Goal: Find specific page/section: Find specific page/section

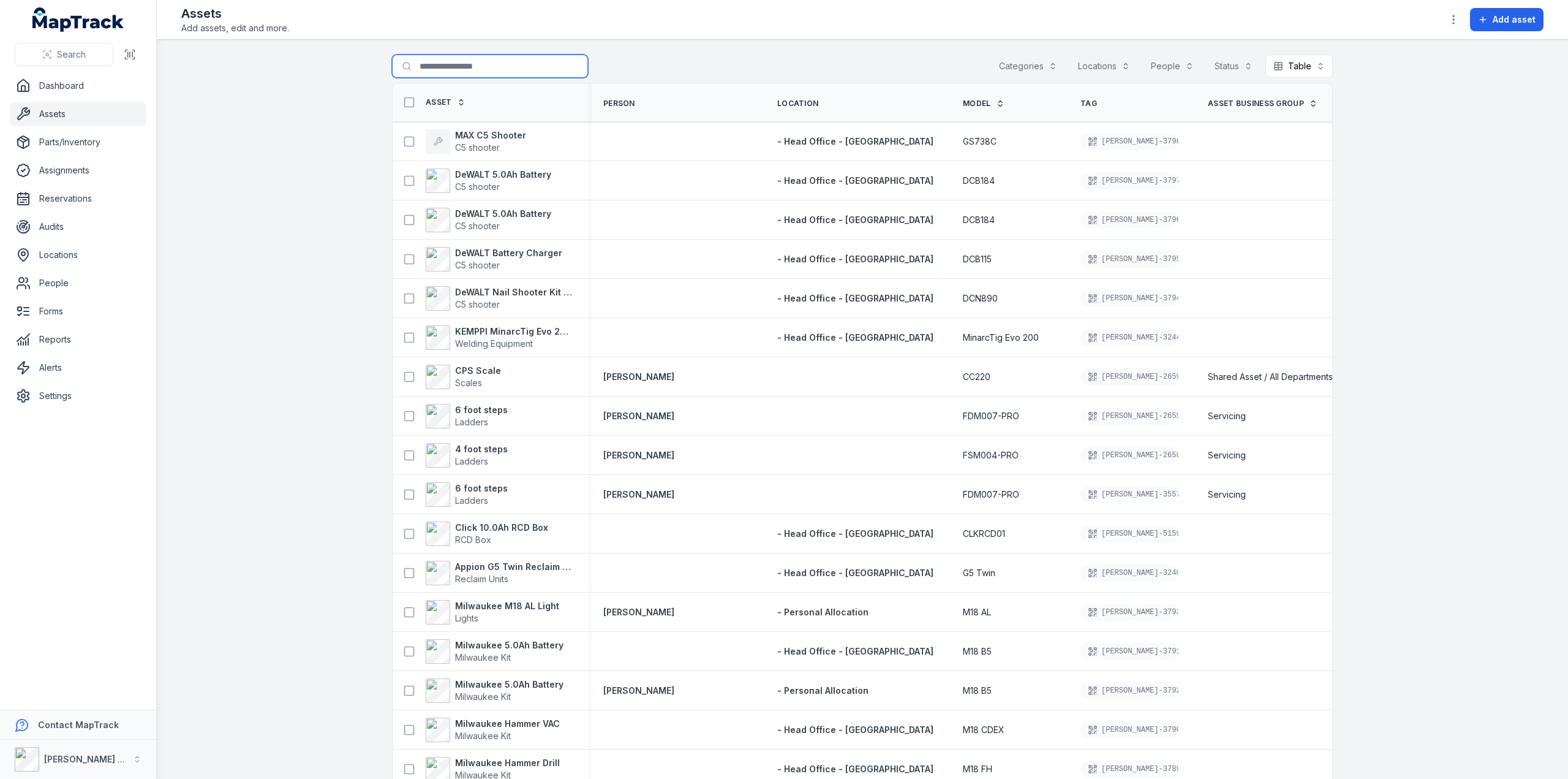
click at [477, 62] on input "Search for assets" at bounding box center [490, 66] width 196 height 24
type input "****"
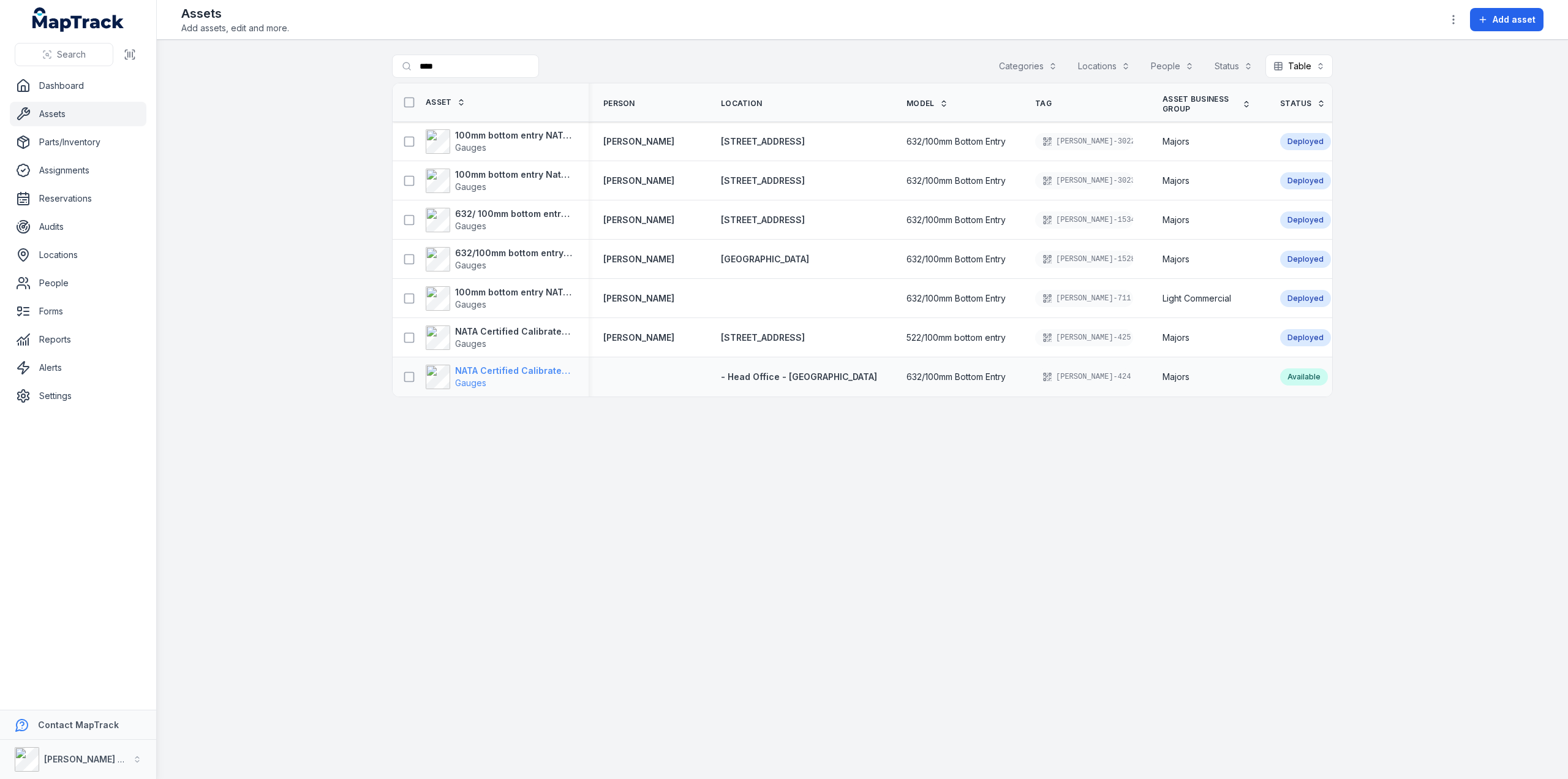
click at [463, 371] on strong "NATA Certified Calibrated Gauge 100mm" at bounding box center [515, 371] width 119 height 12
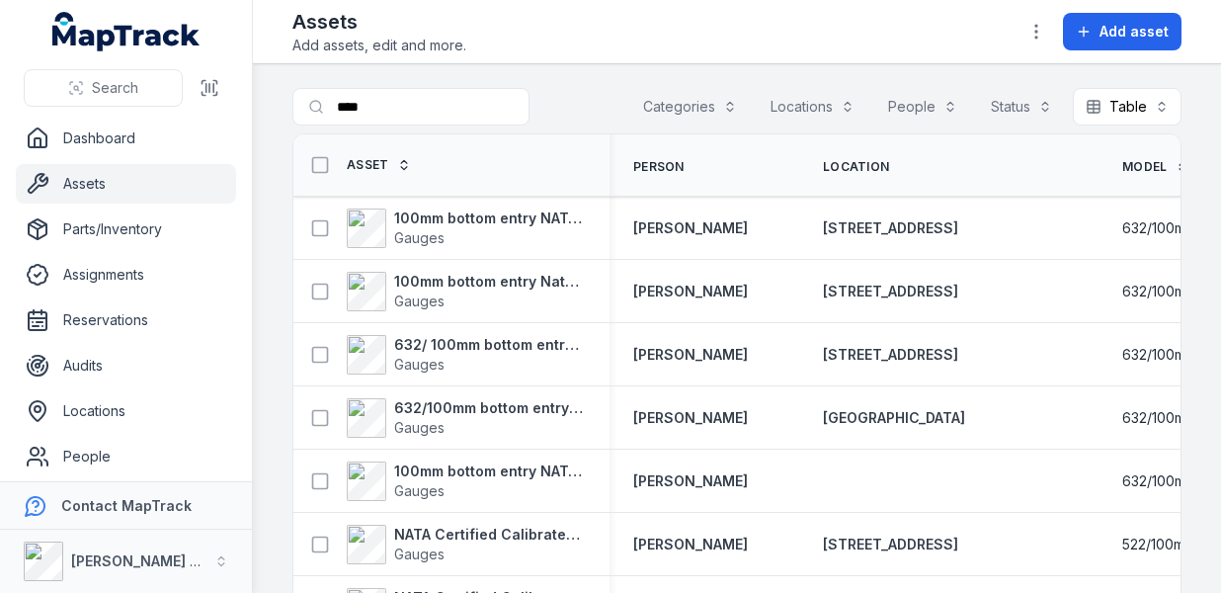
click at [667, 81] on main "Search for assets **** Categories Locations People Status Table ***** Asset Per…" at bounding box center [737, 328] width 968 height 529
